Goal: Task Accomplishment & Management: Complete application form

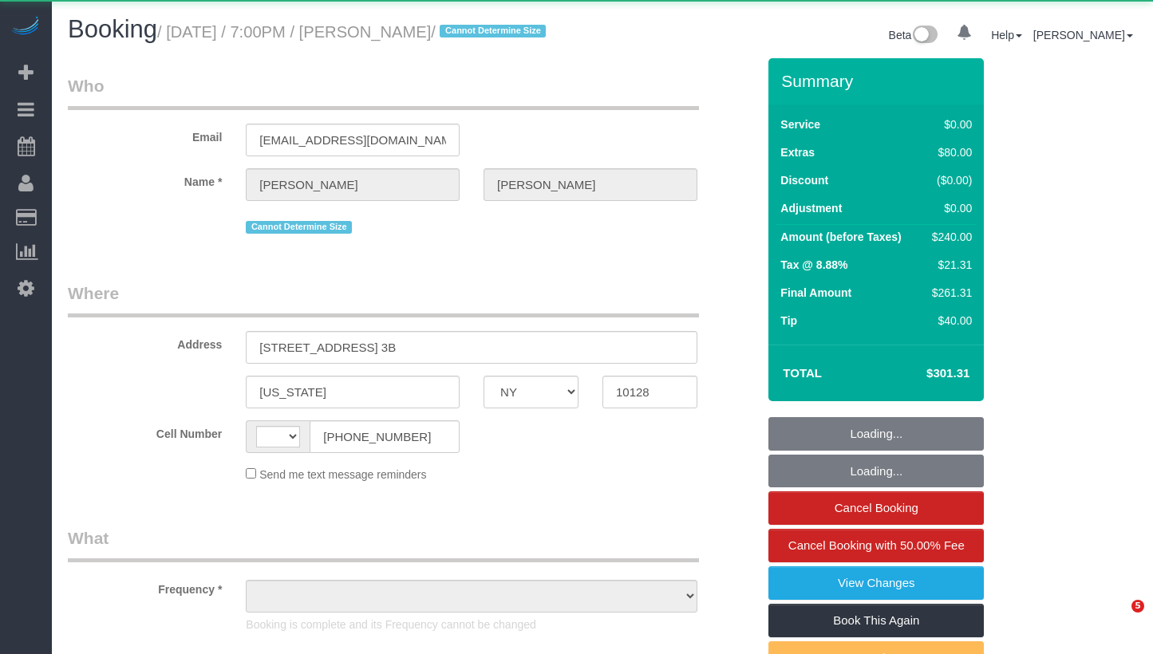
select select "NY"
select select "string:[GEOGRAPHIC_DATA]"
select select "object:894"
select select "1"
select select "string:stripe-pm_1S2FzK4VGloSiKo7GyNaYLUv"
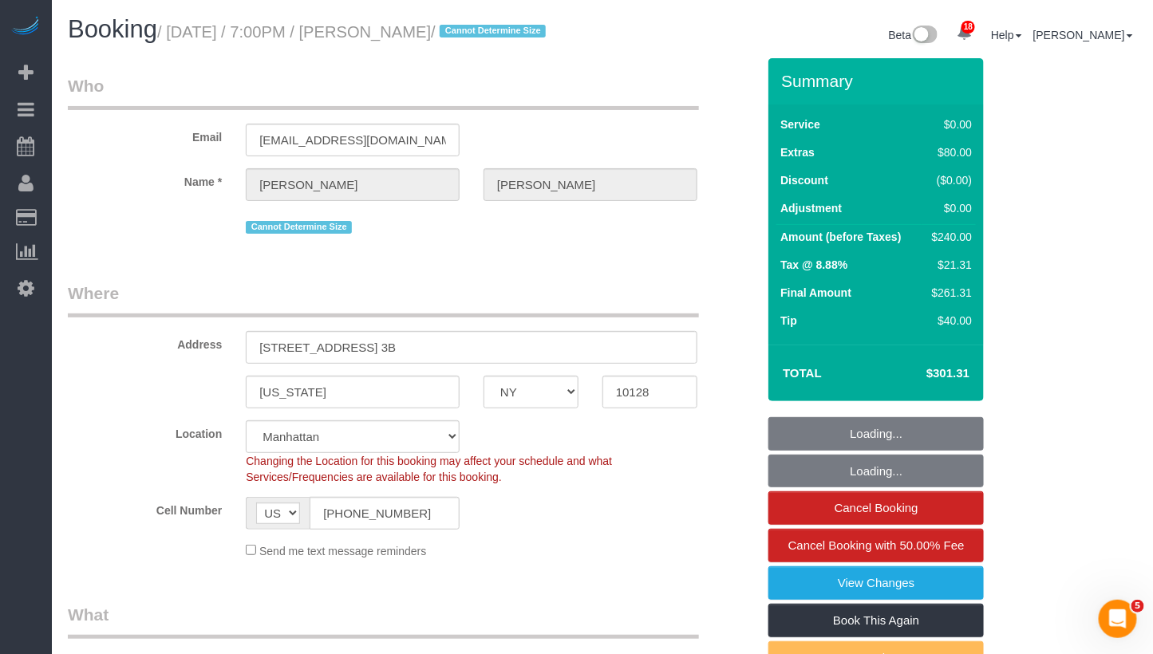
select select "spot1"
select select "number:89"
select select "number:90"
select select "number:15"
select select "number:5"
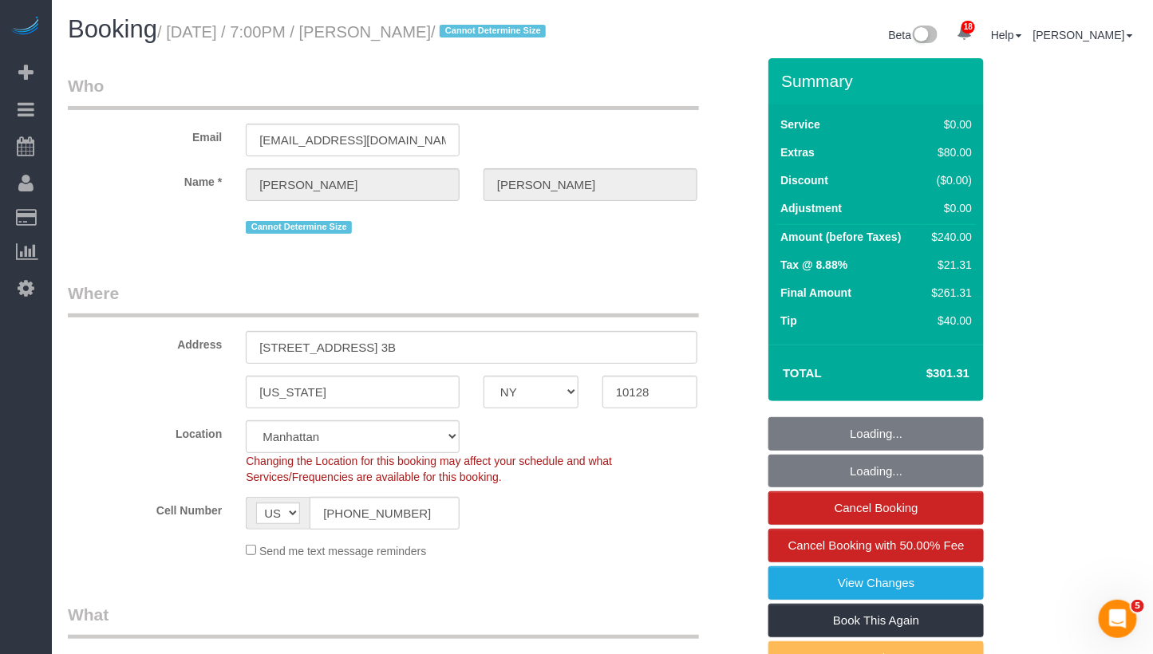
select select "object:1475"
select select "1"
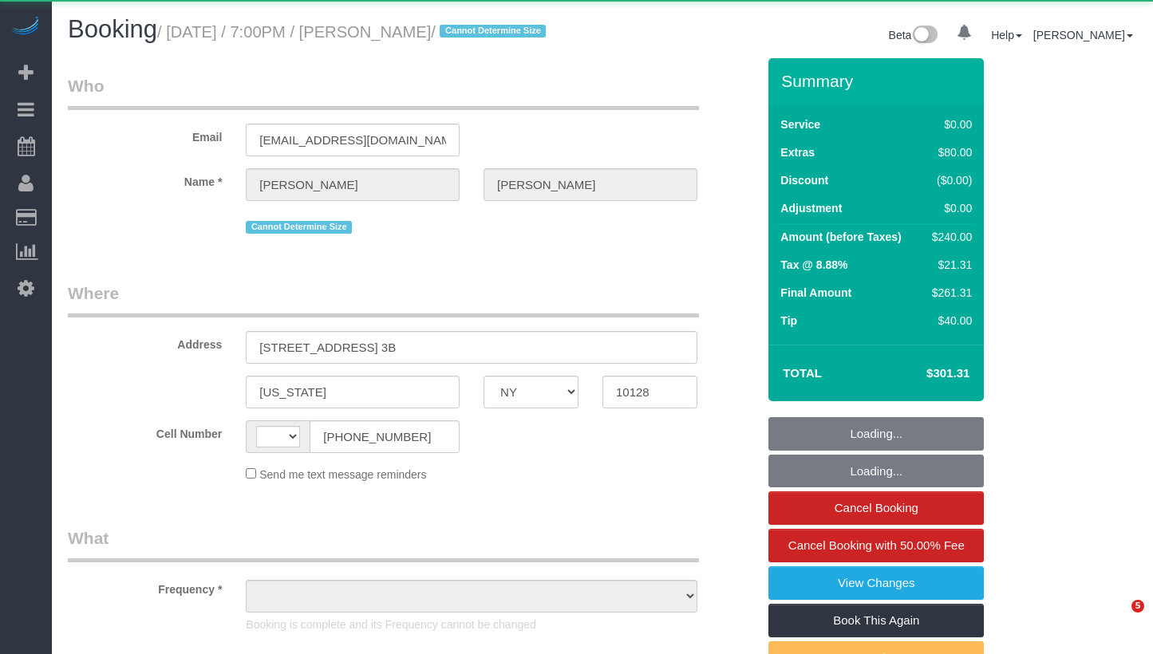
select select "NY"
select select "string:[GEOGRAPHIC_DATA]"
select select "object:791"
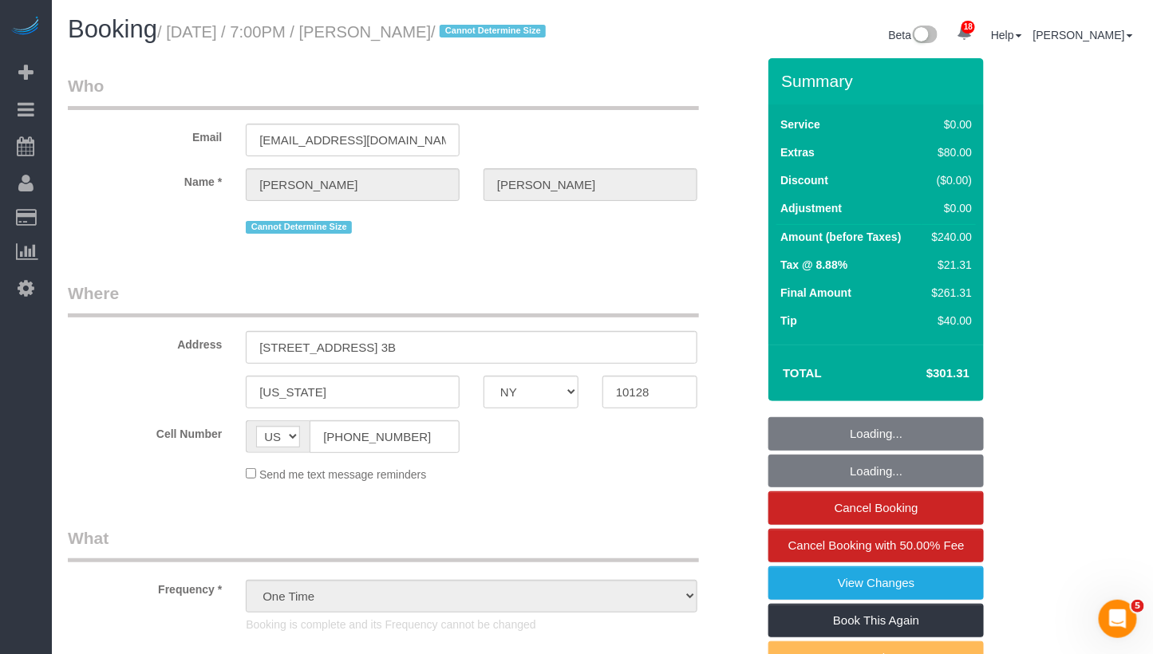
select select "1"
select select "object:1323"
select select "string:stripe-pm_1S2FzK4VGloSiKo7GyNaYLUv"
select select "spot1"
select select "number:89"
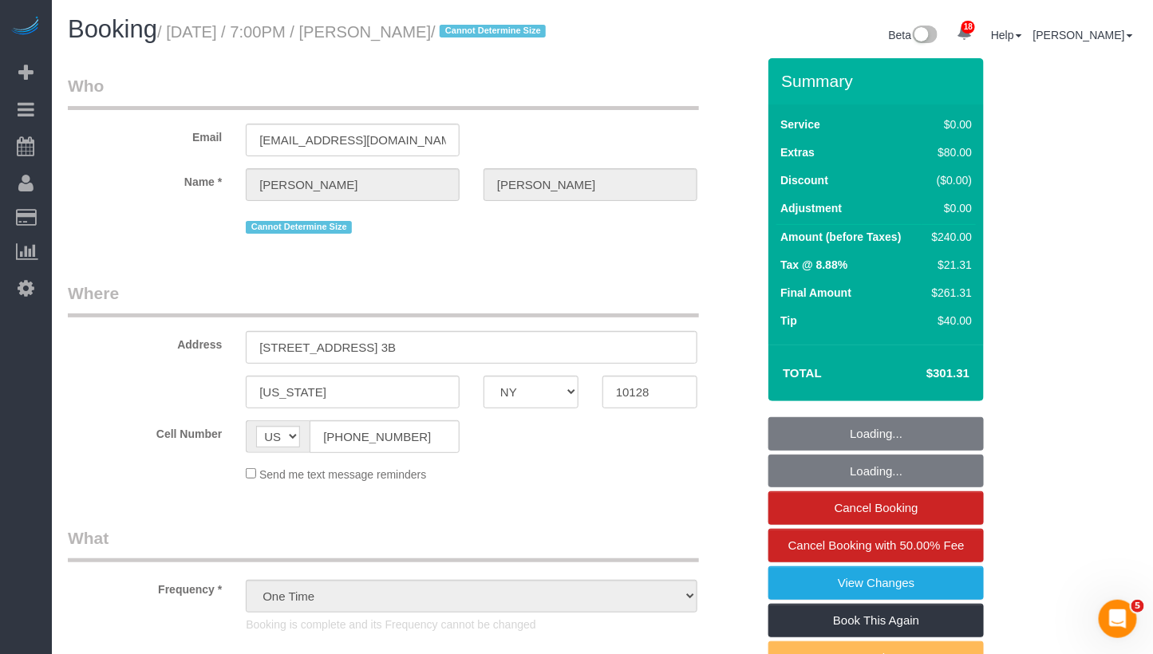
select select "number:90"
select select "number:15"
select select "number:5"
select select "1"
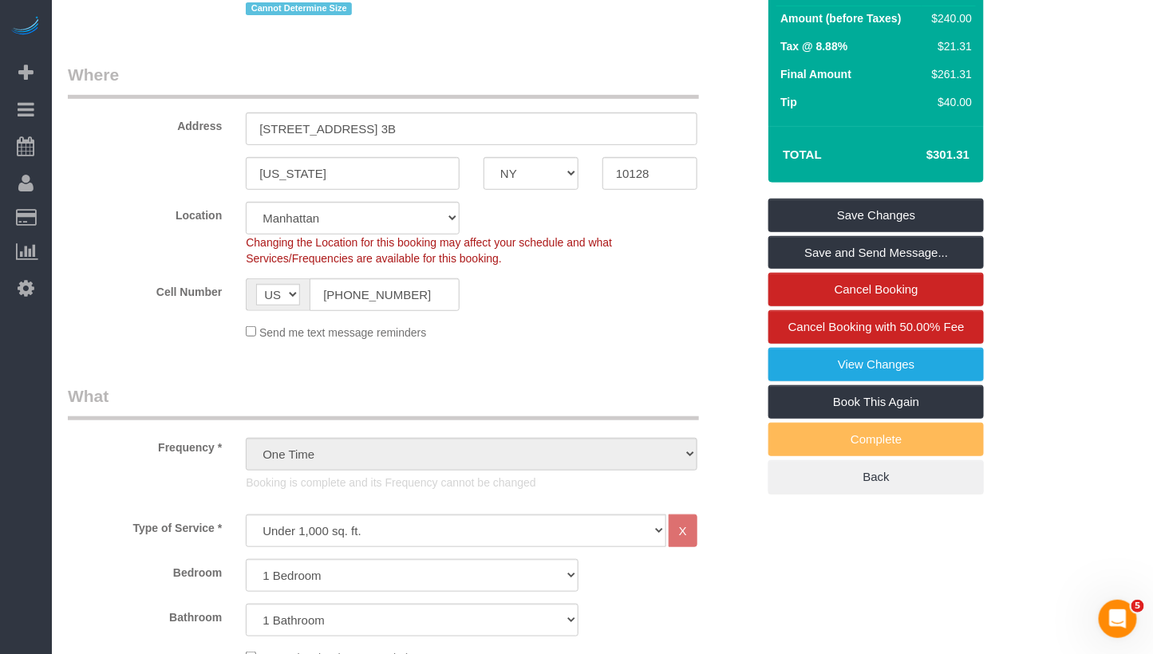
scroll to position [149, 0]
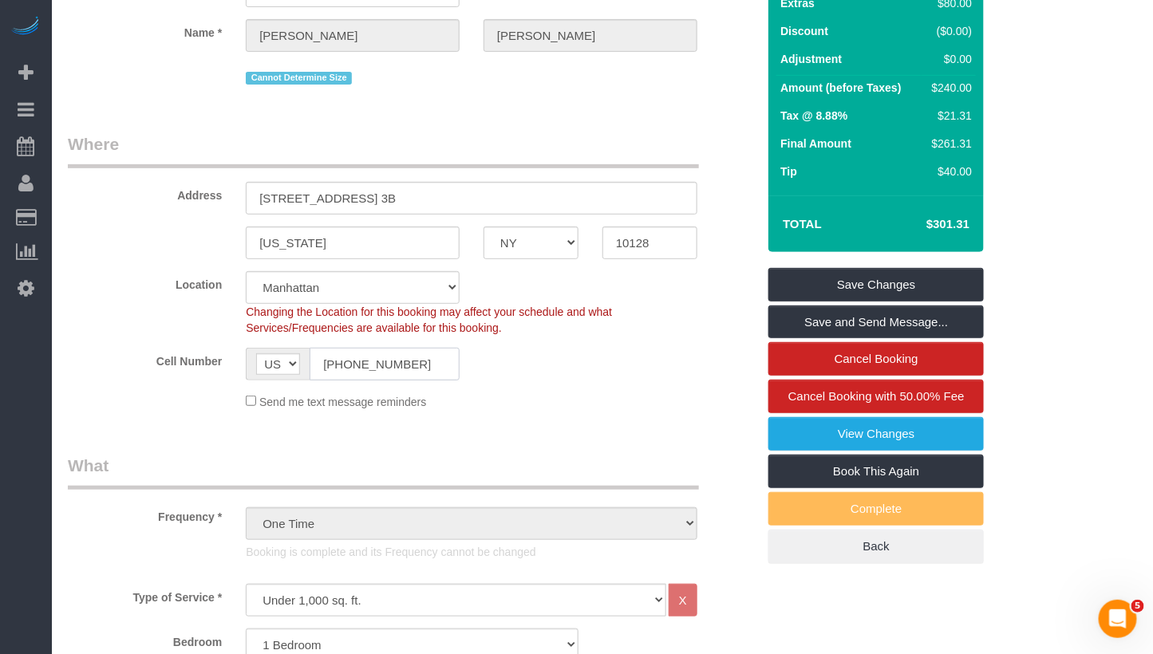
drag, startPoint x: 426, startPoint y: 377, endPoint x: 259, endPoint y: 374, distance: 166.8
click at [259, 374] on div "AF AL DZ AD AO AI AQ AG AR AM AW AU AT AZ BS BH BD BB BY BE BZ BJ BM BT BO BA B…" at bounding box center [353, 364] width 214 height 33
